Goal: Transaction & Acquisition: Purchase product/service

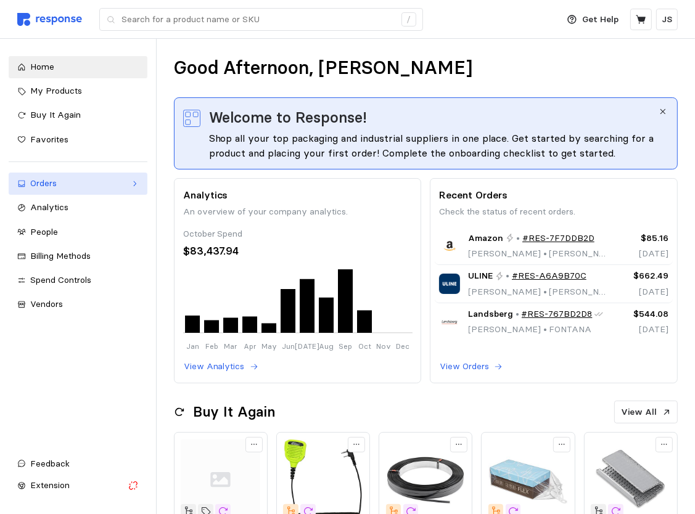
click at [52, 188] on div "Orders" at bounding box center [78, 184] width 96 height 14
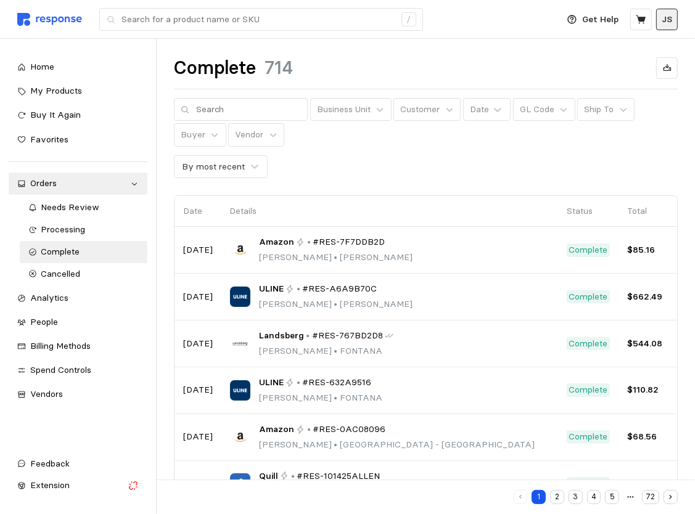
click at [666, 22] on p "JS" at bounding box center [666, 20] width 10 height 14
click at [467, 55] on div "Complete 714 Business Unit Customer Date GL Code Ship To Buyer Vendor By most r…" at bounding box center [426, 393] width 538 height 708
click at [60, 117] on span "Buy It Again" at bounding box center [55, 114] width 51 height 11
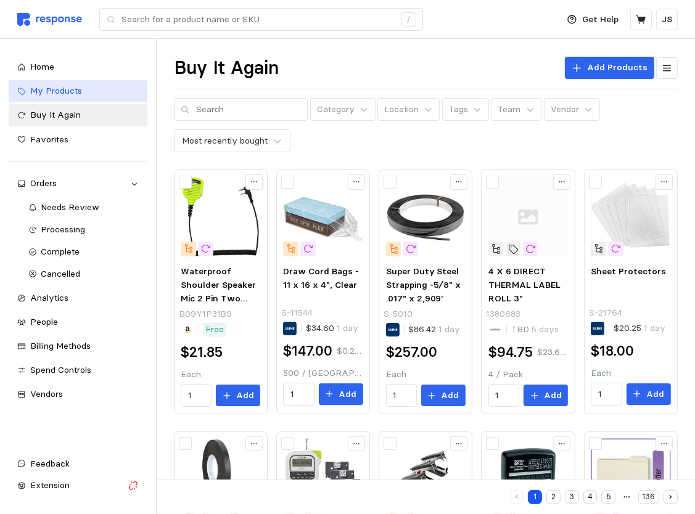
click at [61, 91] on span "My Products" at bounding box center [56, 90] width 52 height 11
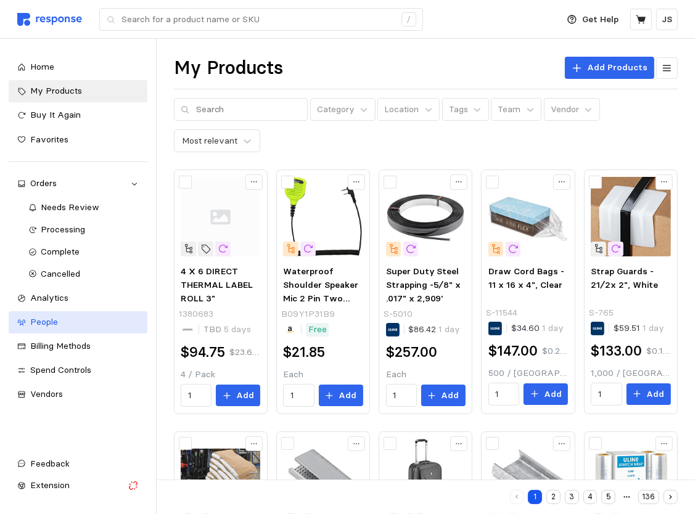
click at [49, 319] on span "People" at bounding box center [44, 321] width 28 height 11
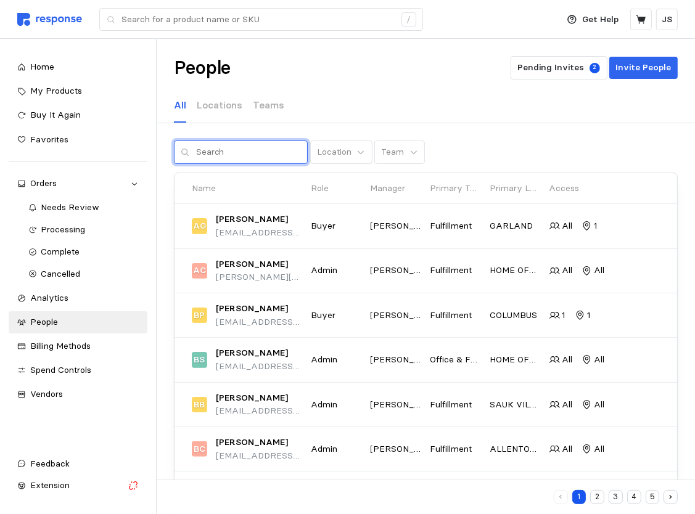
click at [222, 156] on input "text" at bounding box center [248, 152] width 105 height 22
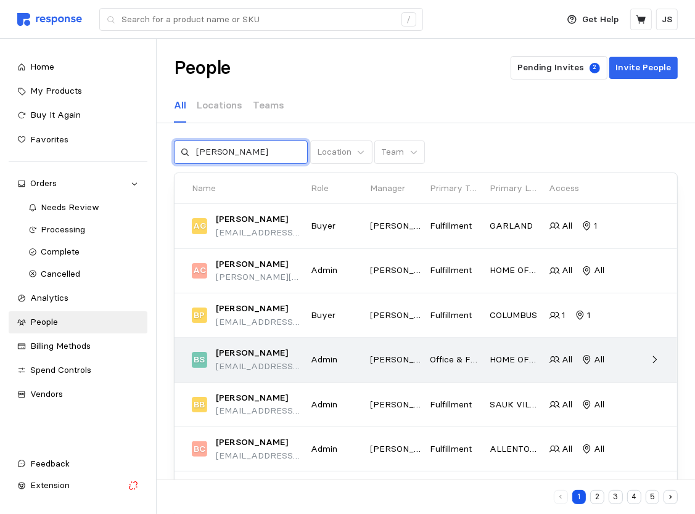
type input "[PERSON_NAME]"
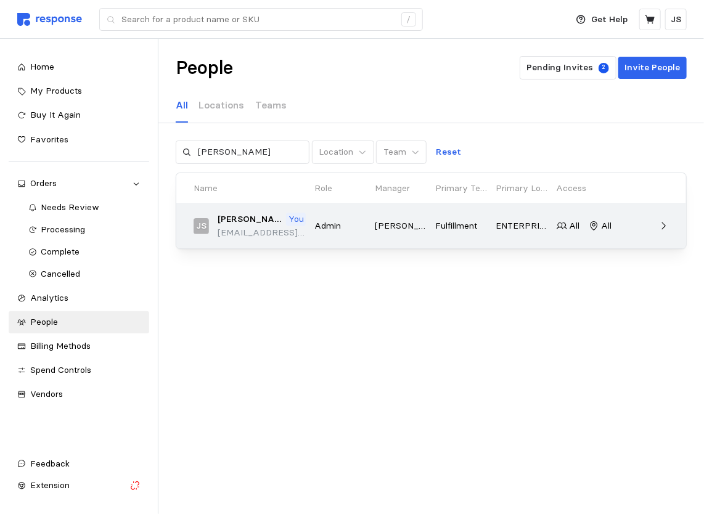
click at [250, 232] on p "[EMAIL_ADDRESS][DOMAIN_NAME]" at bounding box center [262, 233] width 88 height 14
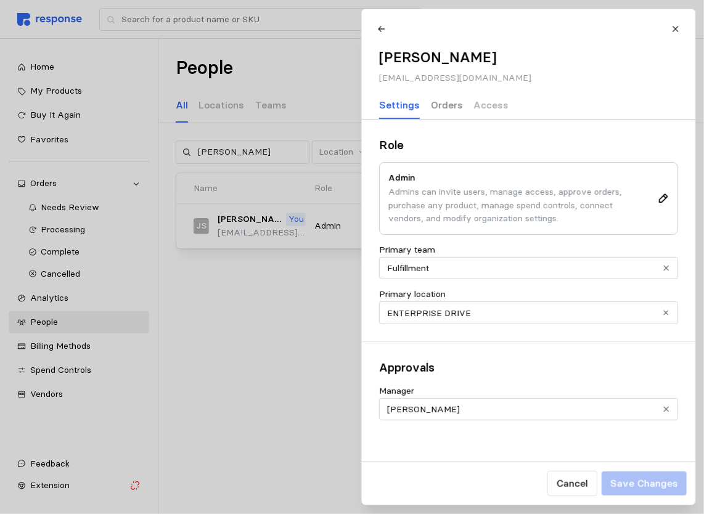
click at [439, 112] on p "Orders" at bounding box center [446, 104] width 32 height 15
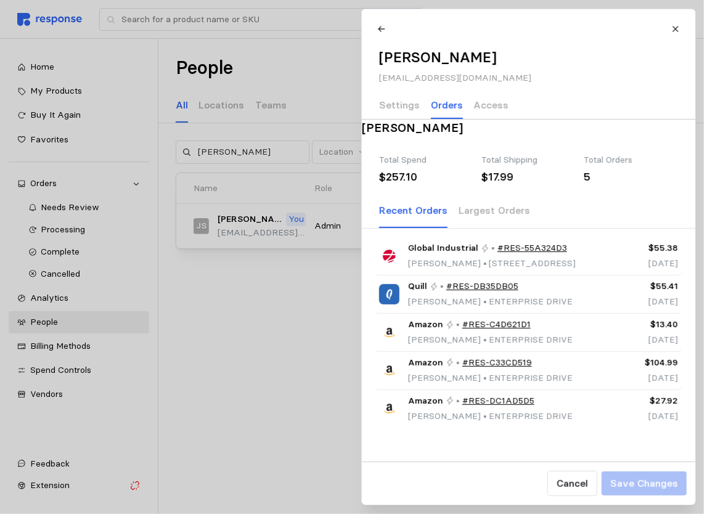
click at [208, 345] on div at bounding box center [352, 257] width 704 height 514
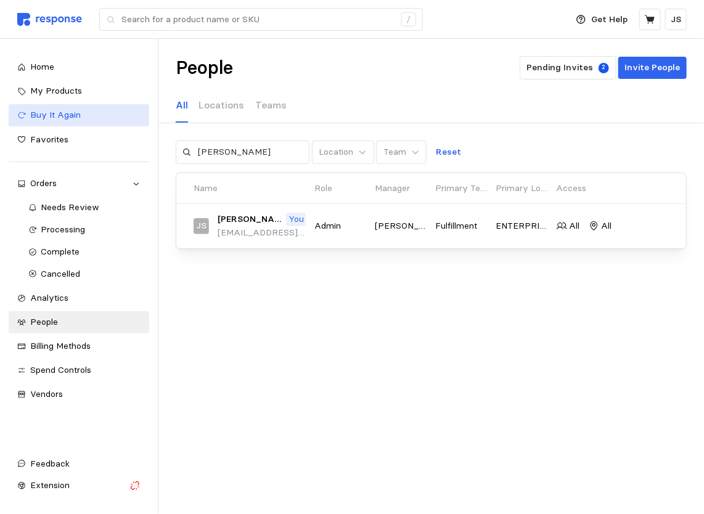
click at [57, 114] on span "Buy It Again" at bounding box center [55, 114] width 51 height 11
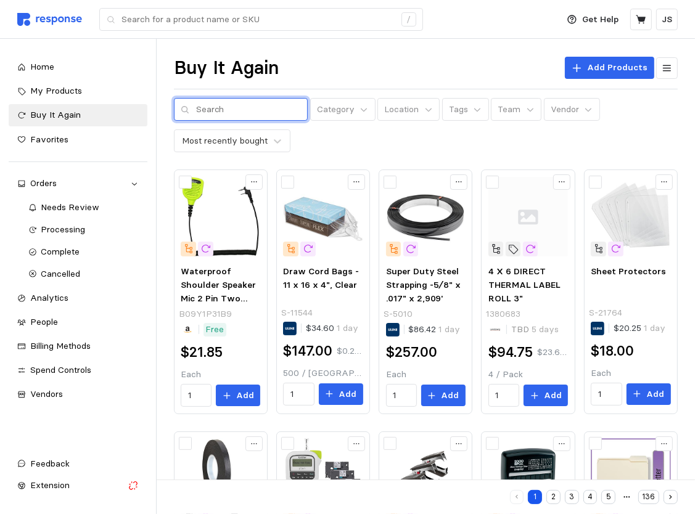
click at [224, 112] on input "text" at bounding box center [248, 110] width 105 height 22
type input "paper plates"
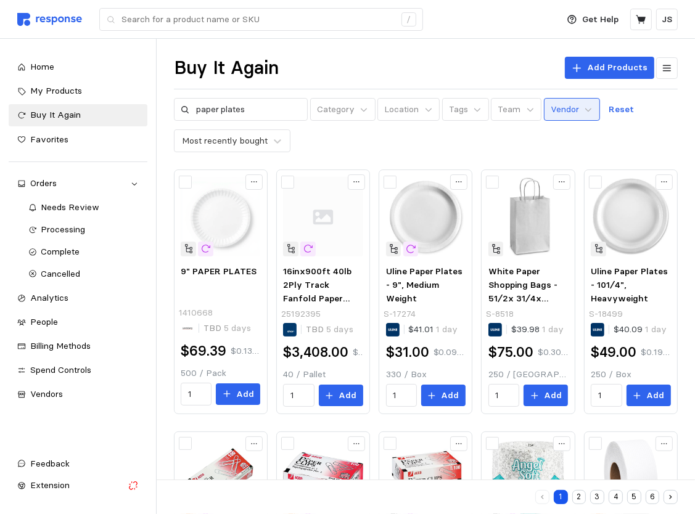
click at [576, 110] on button "Vendor" at bounding box center [572, 109] width 56 height 23
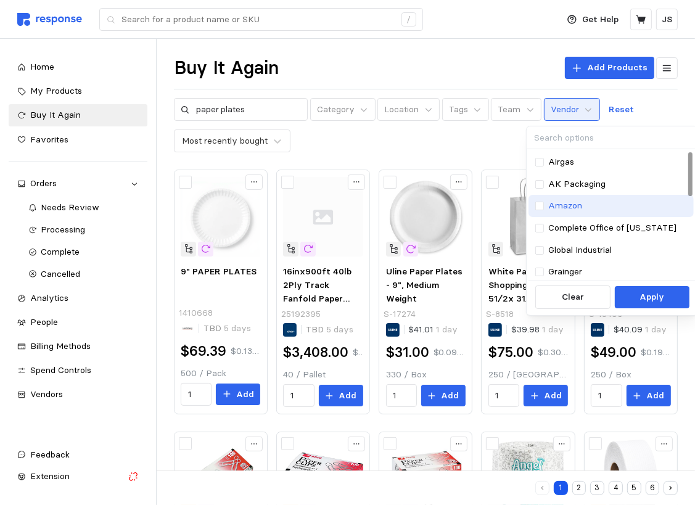
click at [555, 203] on p "Amazon" at bounding box center [565, 206] width 34 height 14
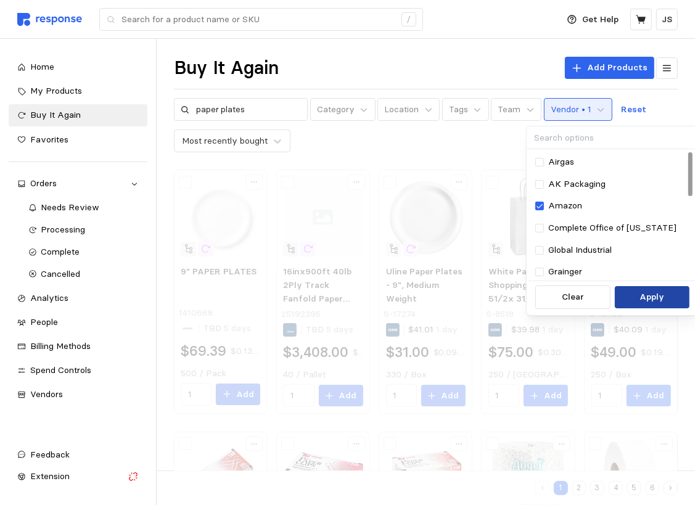
click at [635, 297] on button "Apply" at bounding box center [651, 297] width 75 height 22
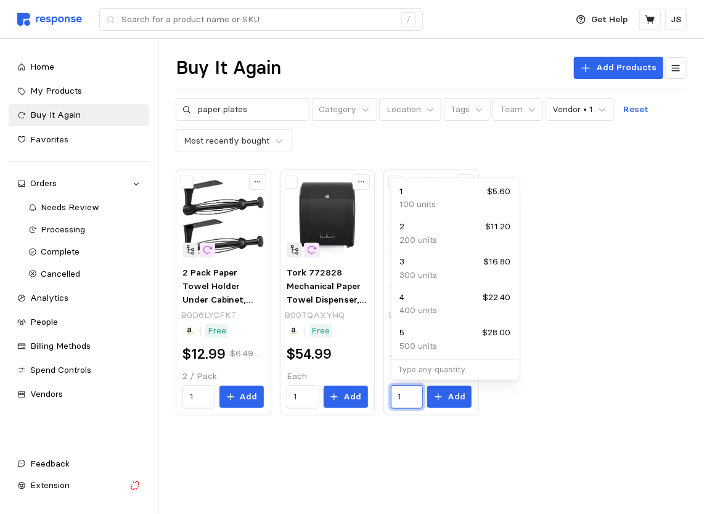
drag, startPoint x: 403, startPoint y: 397, endPoint x: 377, endPoint y: 396, distance: 25.9
click at [377, 396] on div "2 Pack Paper Towel Holder Under Cabinet, Single Hand Operable Wall Mount with D…" at bounding box center [431, 292] width 511 height 246
click at [422, 312] on p "400 units" at bounding box center [419, 311] width 38 height 14
type input "4"
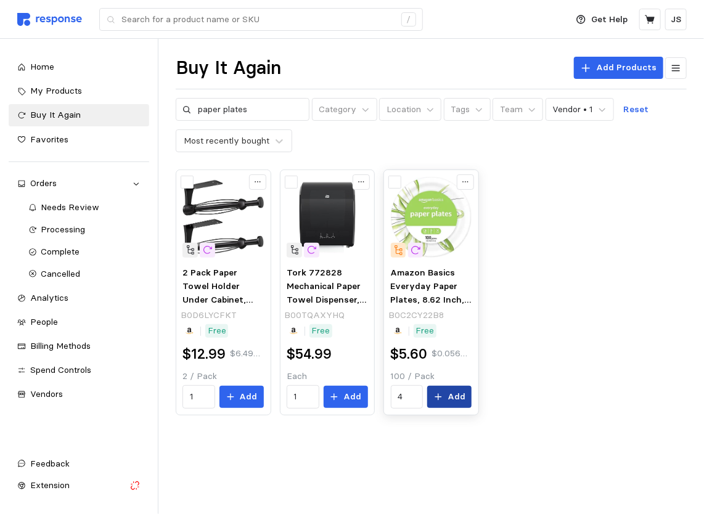
click at [451, 400] on p "Add" at bounding box center [456, 397] width 18 height 14
click at [653, 12] on button at bounding box center [650, 20] width 22 height 22
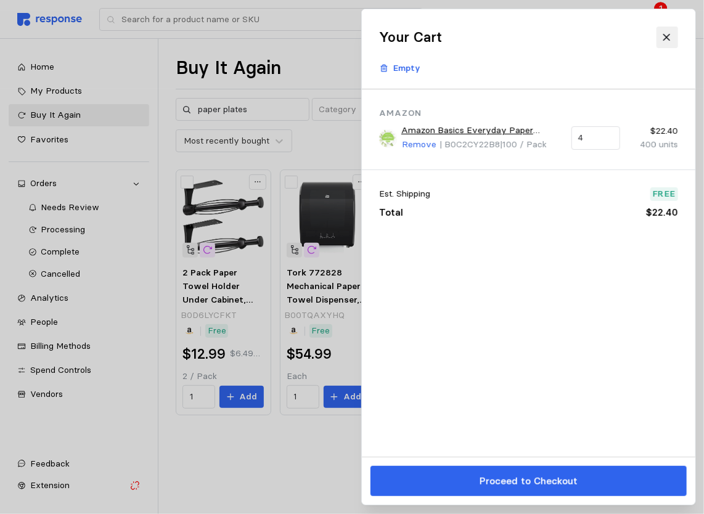
click at [666, 40] on icon at bounding box center [666, 37] width 11 height 11
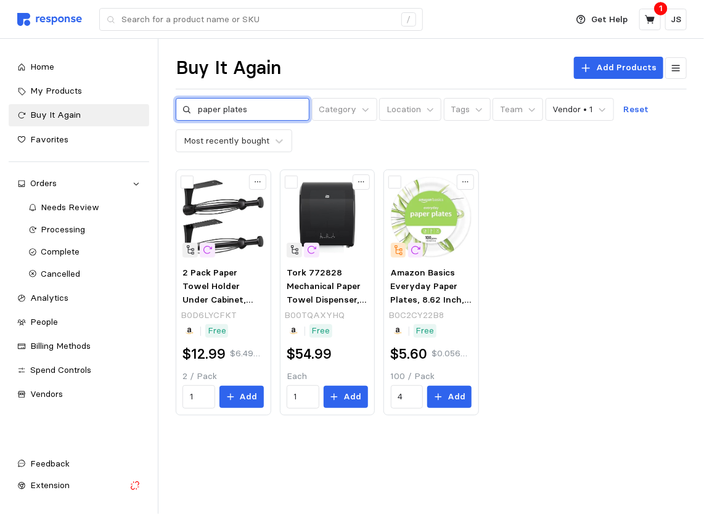
drag, startPoint x: 210, startPoint y: 109, endPoint x: 161, endPoint y: 104, distance: 49.0
click at [161, 104] on div "Deliver to ENTERPRISE DRIVE / Get Help 1 JS / Home My Products Buy It Again Fav…" at bounding box center [352, 257] width 704 height 514
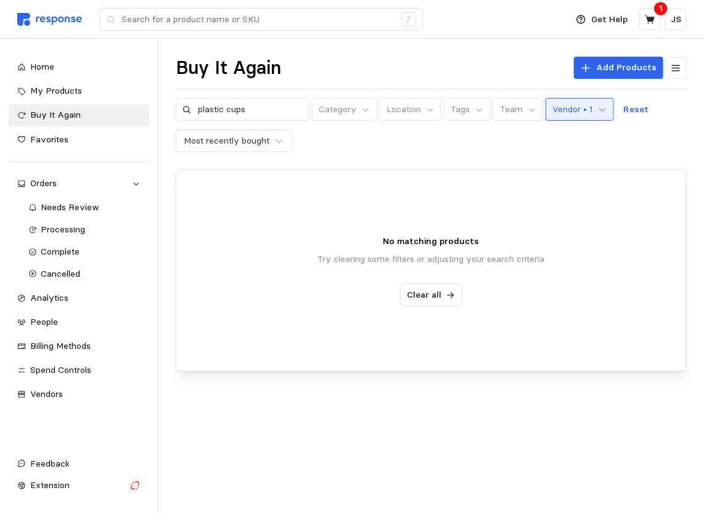
click at [599, 109] on icon at bounding box center [602, 110] width 6 height 4
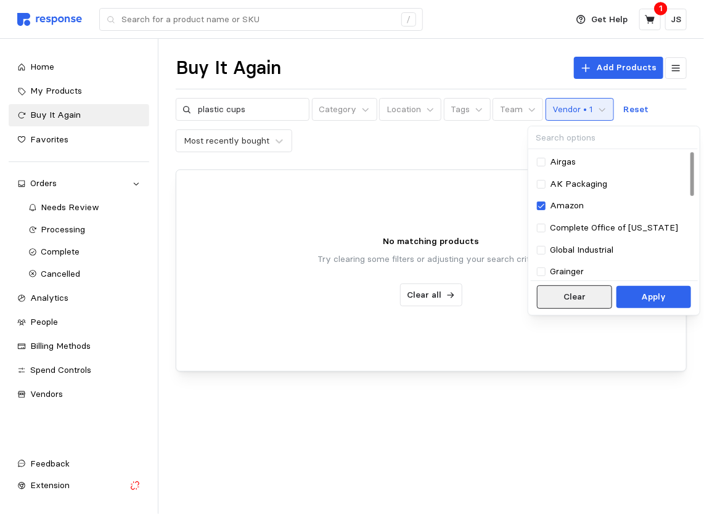
click at [577, 293] on p "Clear" at bounding box center [574, 297] width 22 height 14
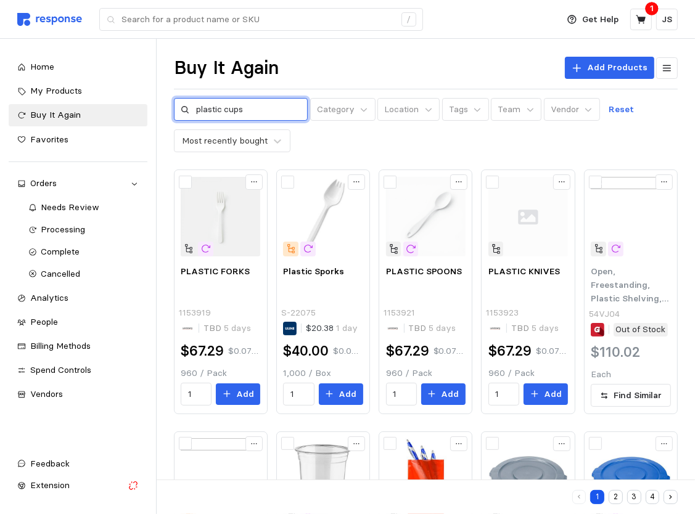
drag, startPoint x: 216, startPoint y: 105, endPoint x: 161, endPoint y: 99, distance: 55.2
click at [162, 99] on div "Deliver to ENTERPRISE DRIVE / Get Help 1 JS / Home My Products Buy It Again Fav…" at bounding box center [347, 494] width 695 height 989
type input "cups"
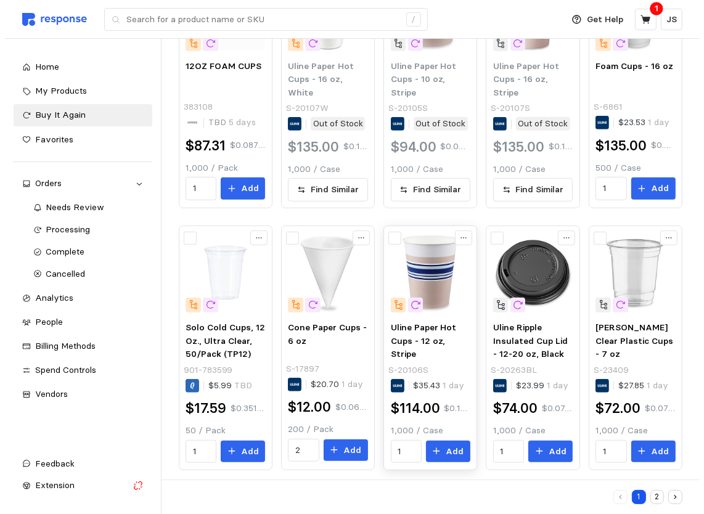
scroll to position [471, 0]
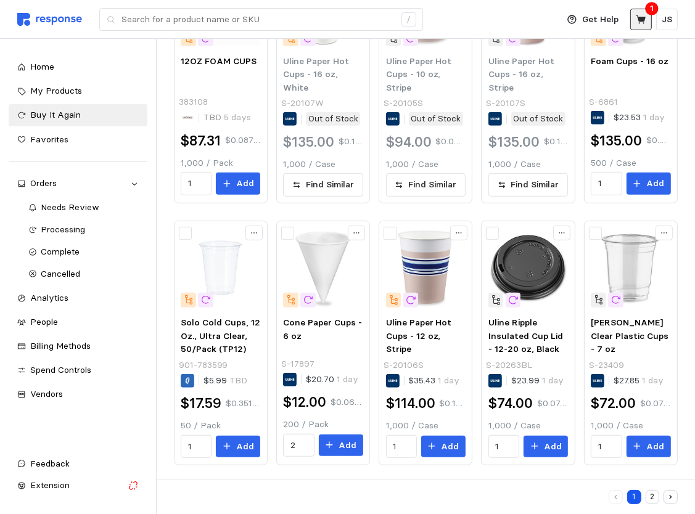
click at [644, 16] on icon at bounding box center [640, 19] width 11 height 11
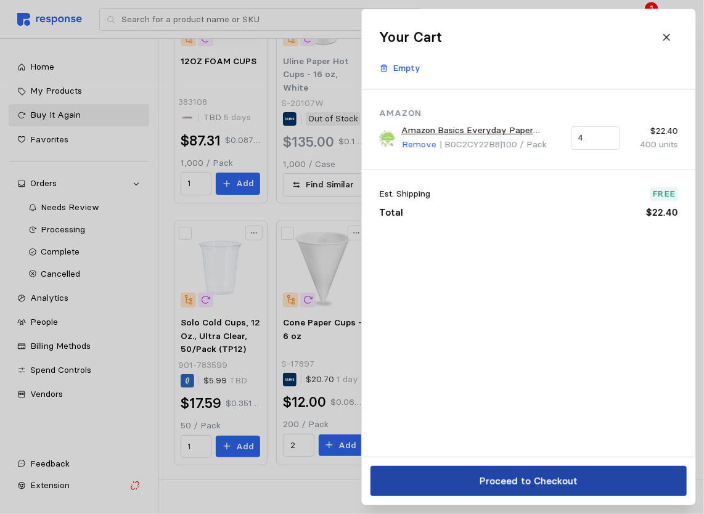
click at [644, 488] on button "Proceed to Checkout" at bounding box center [528, 481] width 316 height 30
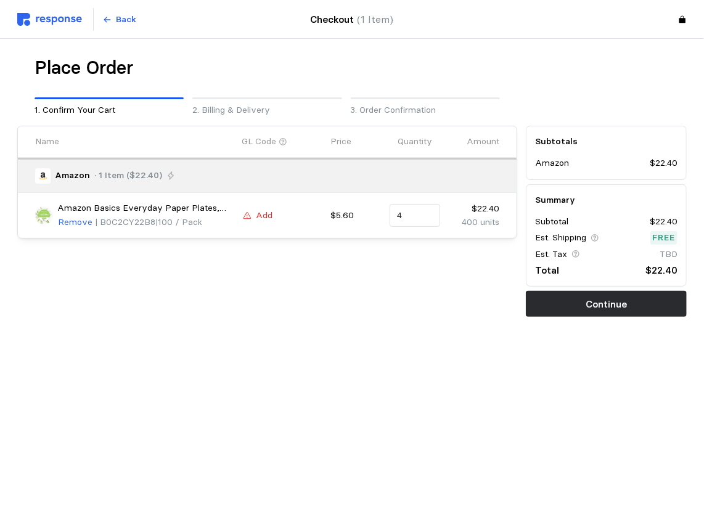
click at [261, 212] on p "Add" at bounding box center [264, 216] width 17 height 14
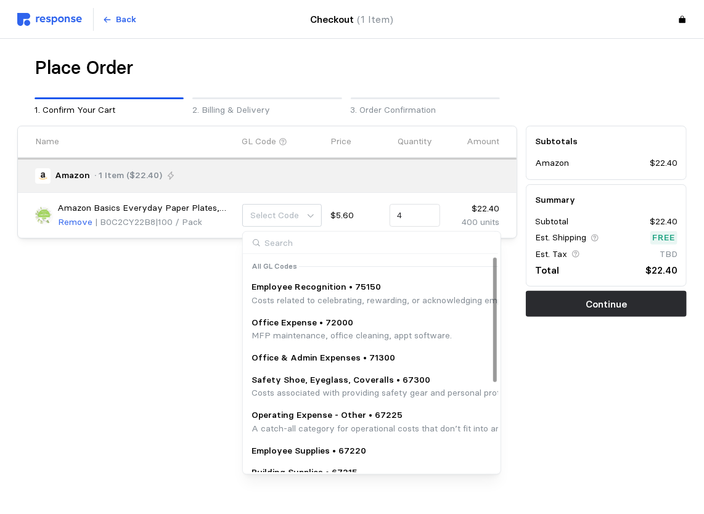
click at [344, 361] on p "Office & Admin Expenses • 71300" at bounding box center [323, 358] width 144 height 14
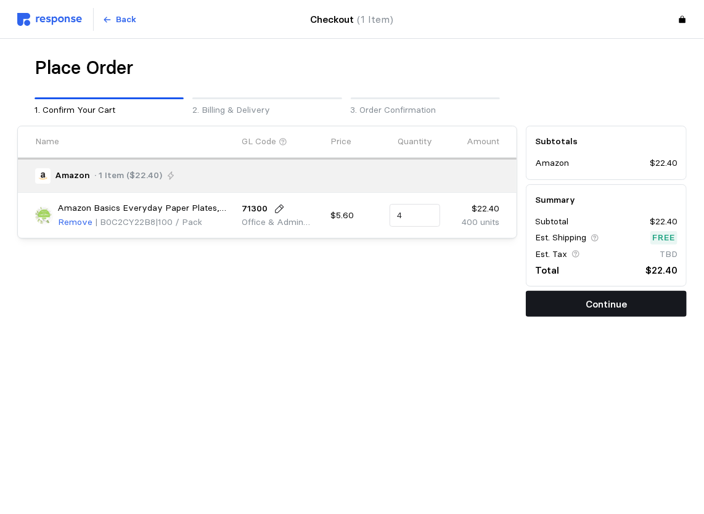
click at [549, 306] on button "Continue" at bounding box center [606, 304] width 161 height 26
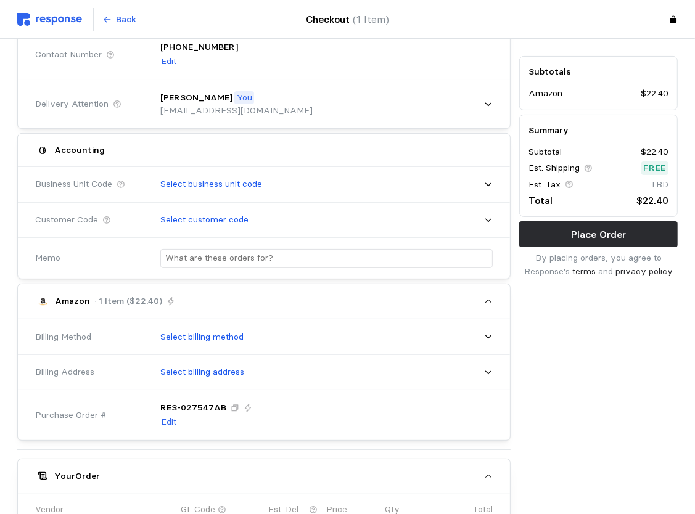
scroll to position [185, 0]
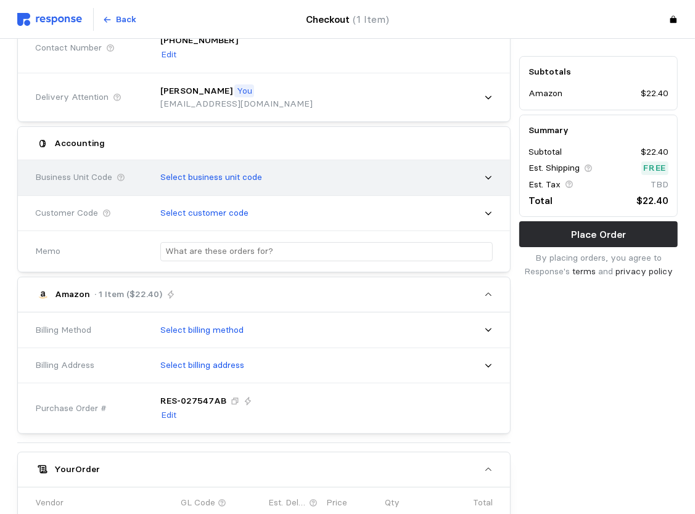
click at [485, 178] on icon at bounding box center [488, 177] width 9 height 9
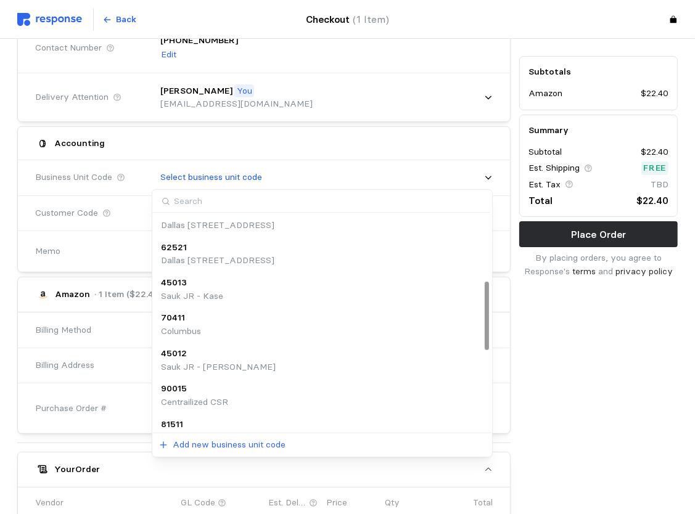
scroll to position [308, 0]
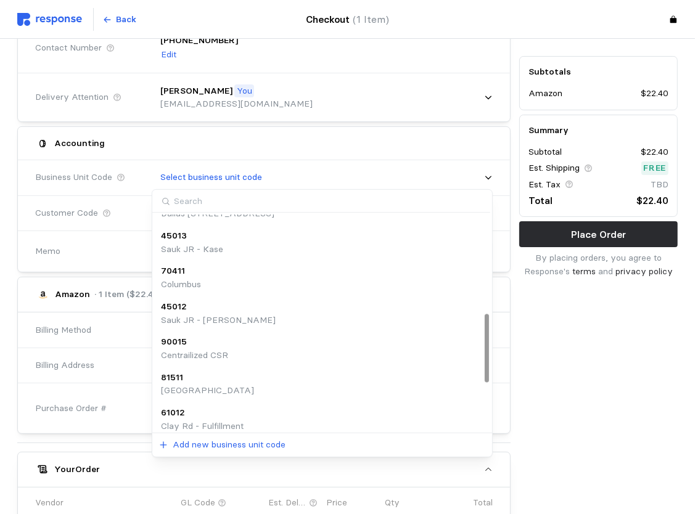
click at [220, 345] on div "90015" at bounding box center [194, 342] width 67 height 14
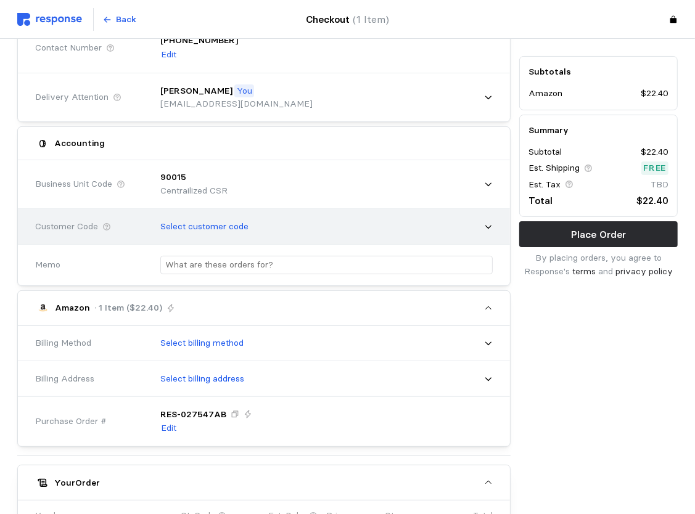
click at [486, 229] on icon at bounding box center [488, 226] width 9 height 9
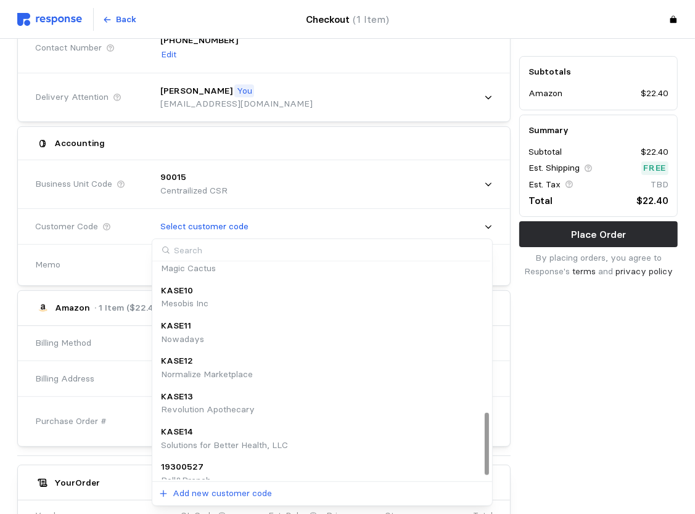
scroll to position [527, 0]
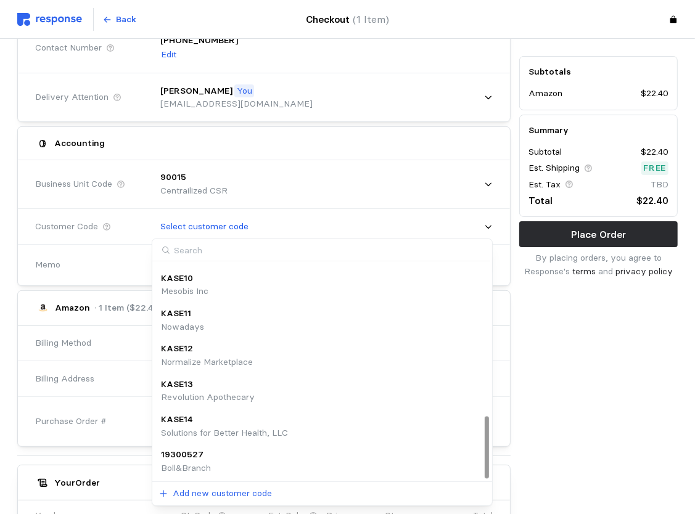
click at [584, 336] on div "Subtotals Amazon $22.40 Summary Subtotal $22.40 Est. Shipping Free Est. Tax TBD…" at bounding box center [598, 340] width 167 height 807
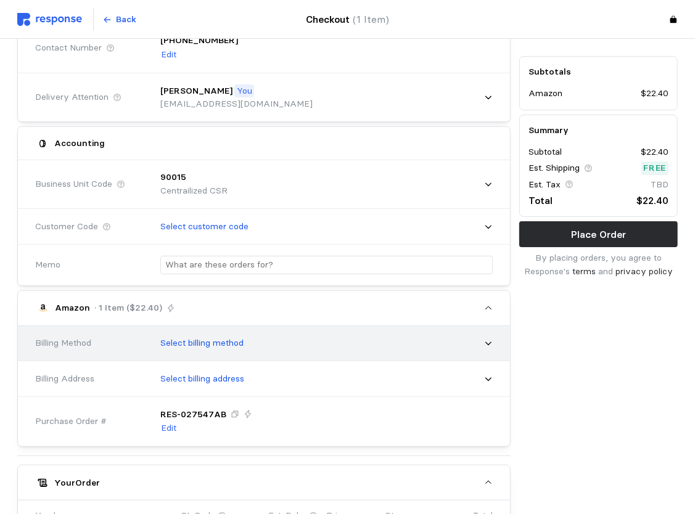
click at [493, 341] on div "Select billing method" at bounding box center [321, 343] width 349 height 39
click at [488, 341] on icon at bounding box center [488, 343] width 9 height 9
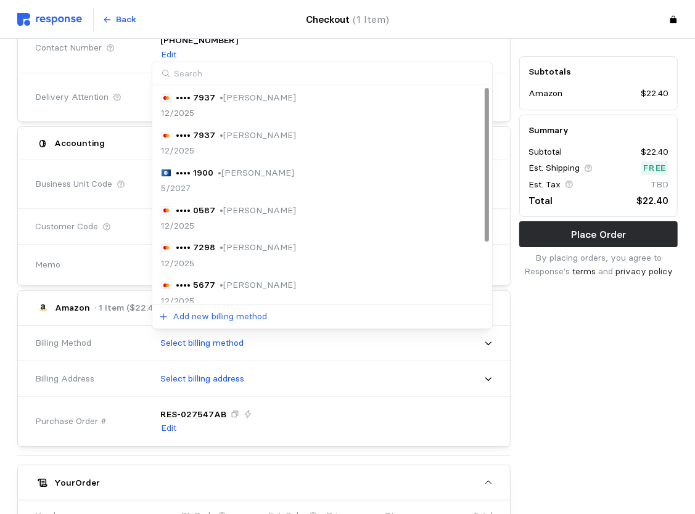
click at [288, 255] on div "•••• 7298 • [PERSON_NAME] 12/2025" at bounding box center [229, 255] width 136 height 29
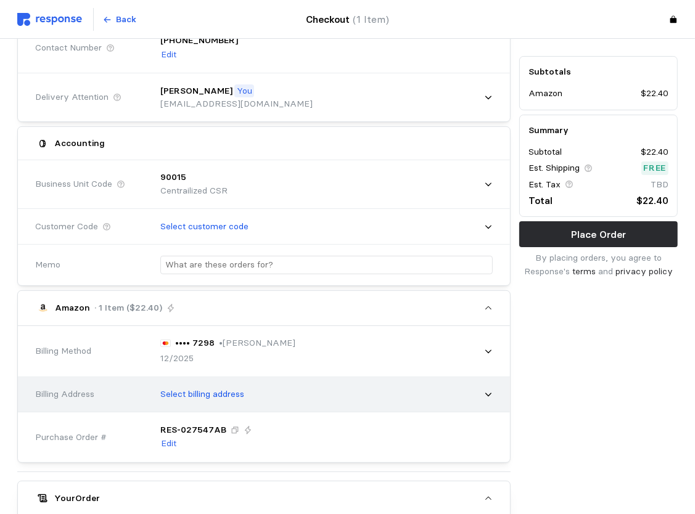
click at [486, 394] on icon at bounding box center [488, 394] width 9 height 9
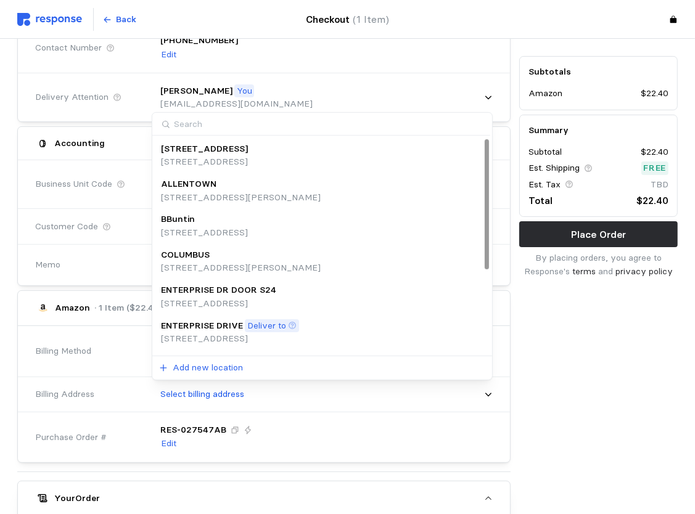
click at [557, 393] on div "Subtotals Amazon $22.40 Summary Subtotal $22.40 Est. Shipping Free Est. Tax TBD…" at bounding box center [598, 348] width 167 height 823
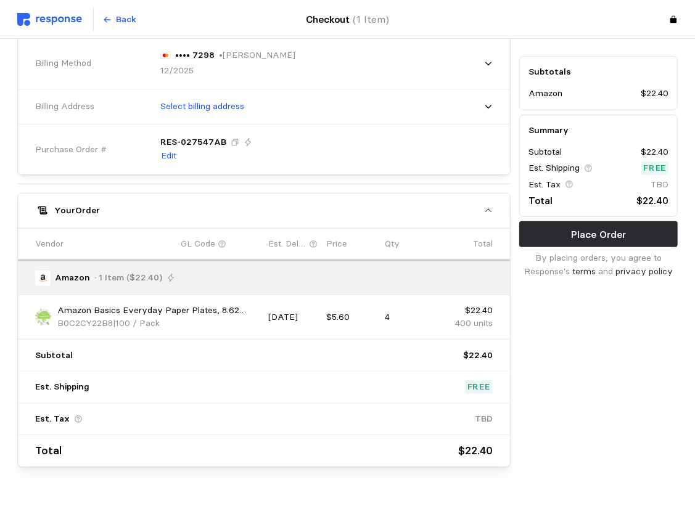
scroll to position [491, 0]
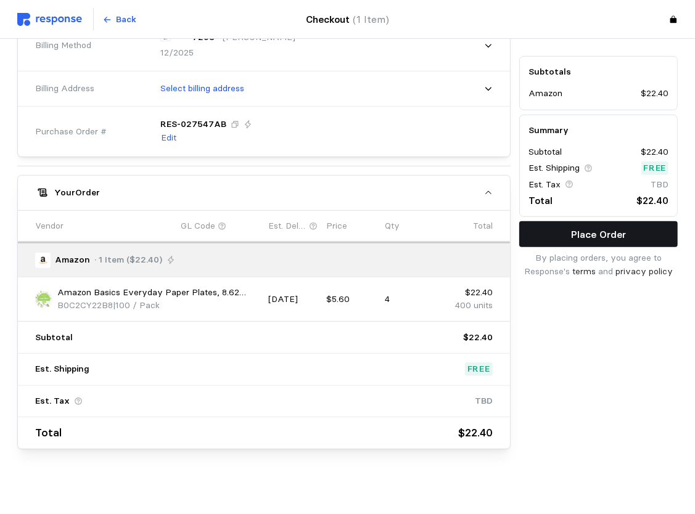
click at [571, 243] on button "Place Order" at bounding box center [598, 234] width 158 height 26
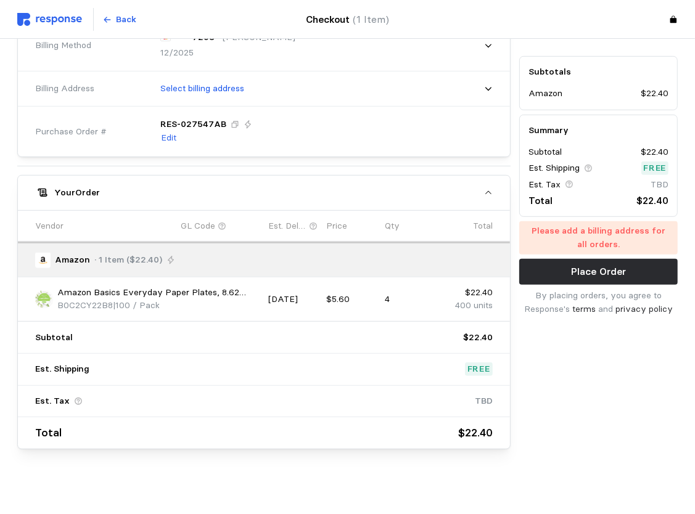
scroll to position [367, 0]
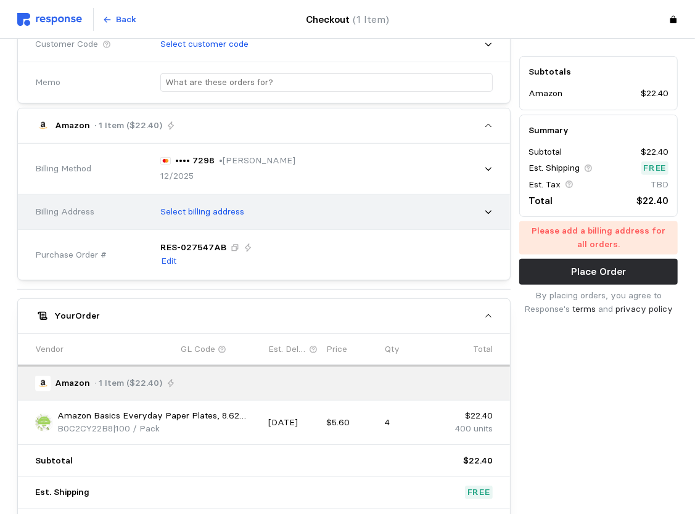
click at [491, 214] on icon at bounding box center [488, 212] width 9 height 9
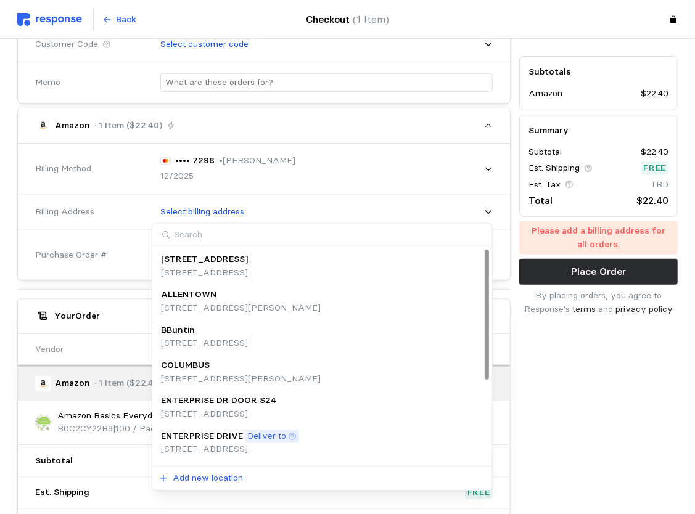
click at [276, 412] on p "[STREET_ADDRESS]" at bounding box center [218, 414] width 115 height 14
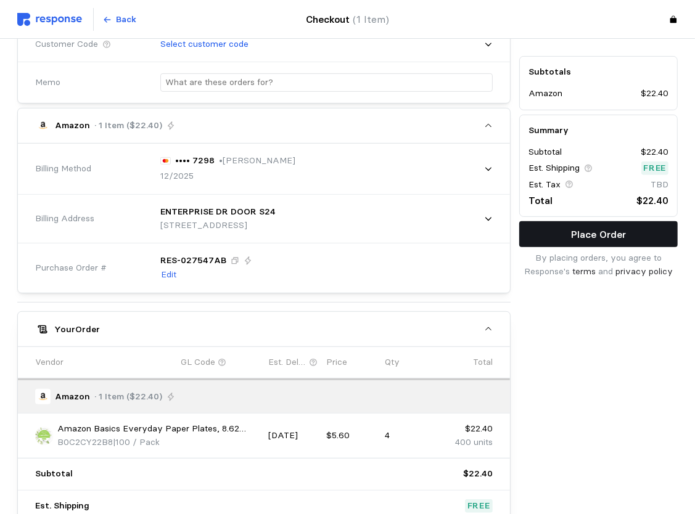
click at [621, 233] on p "Place Order" at bounding box center [598, 234] width 55 height 15
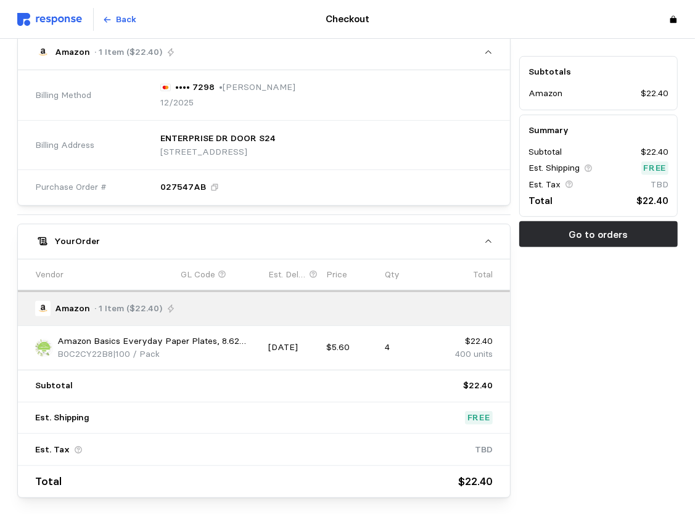
scroll to position [515, 0]
